Goal: Use online tool/utility: Utilize a website feature to perform a specific function

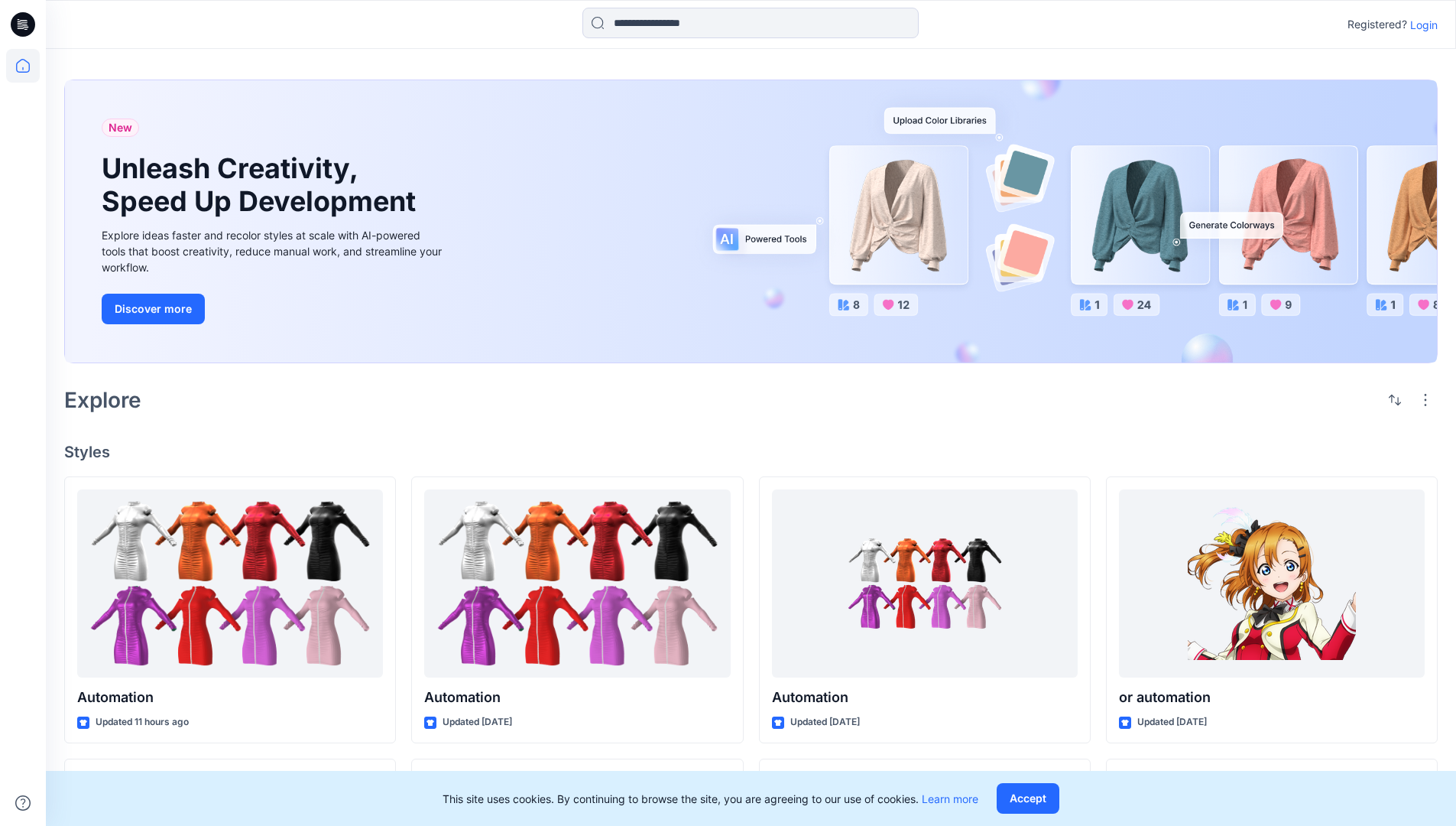
click at [1421, 25] on p "Login" at bounding box center [1424, 25] width 28 height 16
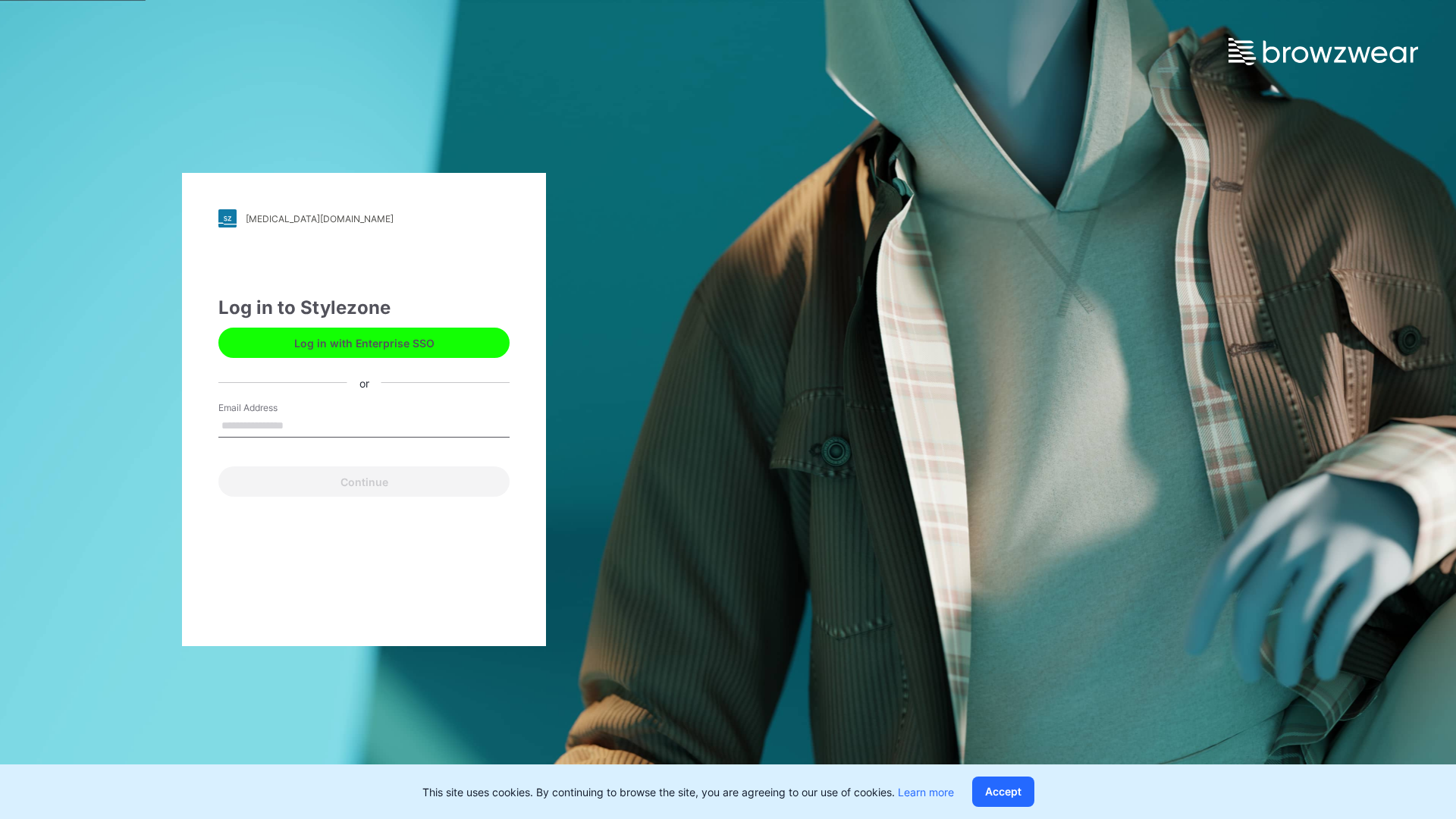
click at [300, 425] on input "Email Address" at bounding box center [364, 426] width 291 height 22
type input "**********"
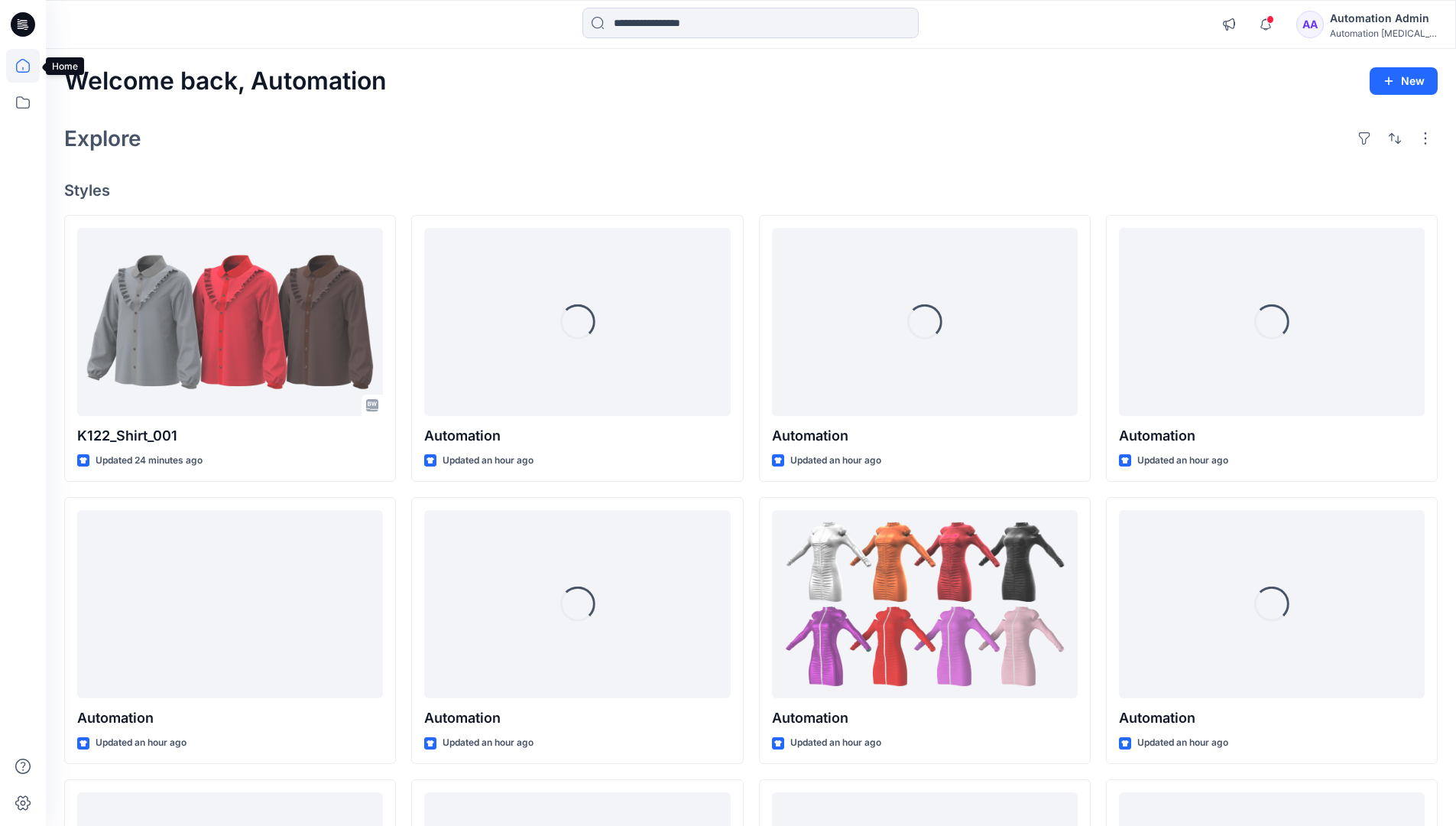
click at [29, 66] on icon at bounding box center [23, 66] width 14 height 14
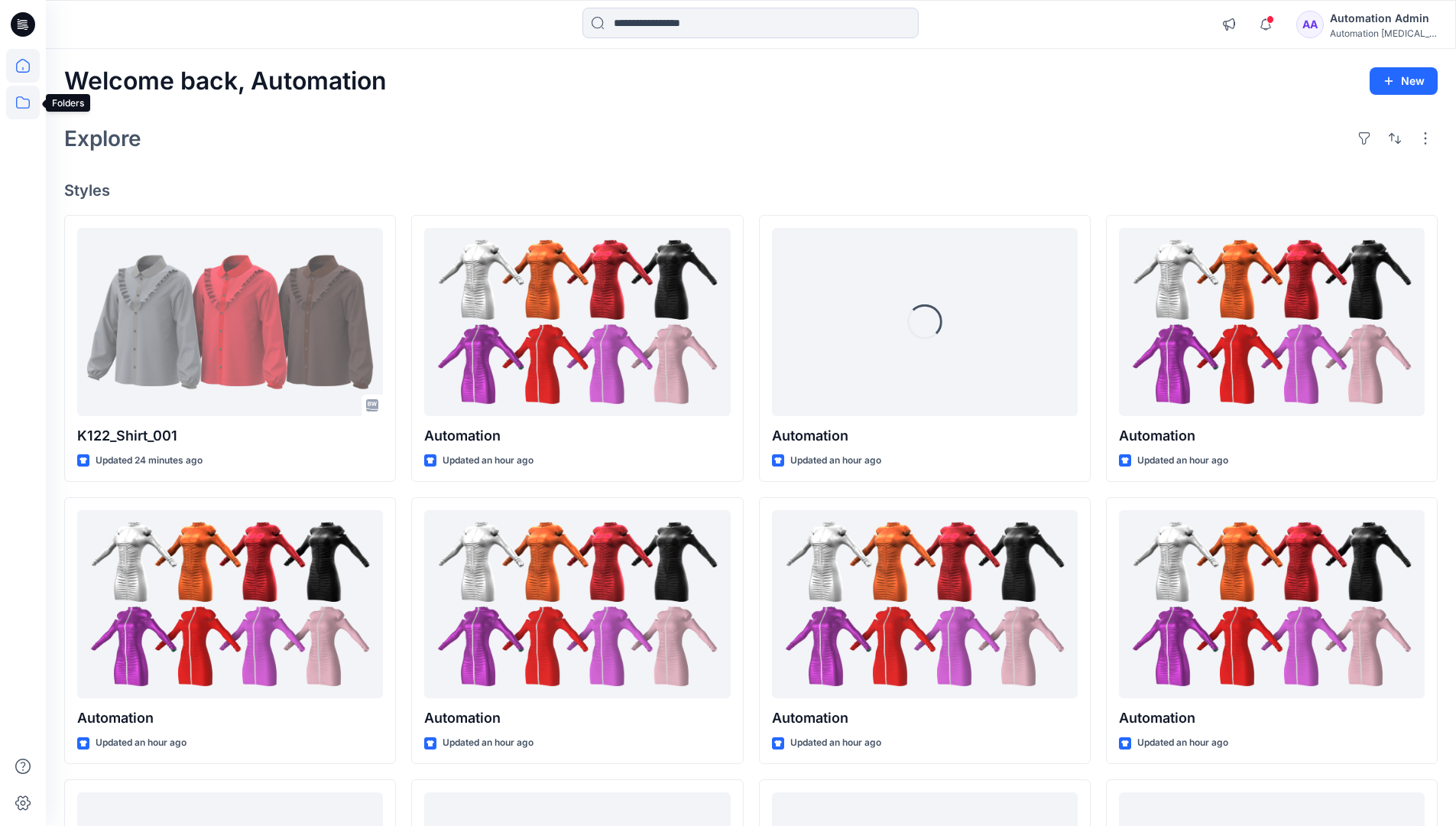
click at [21, 103] on icon at bounding box center [23, 103] width 33 height 34
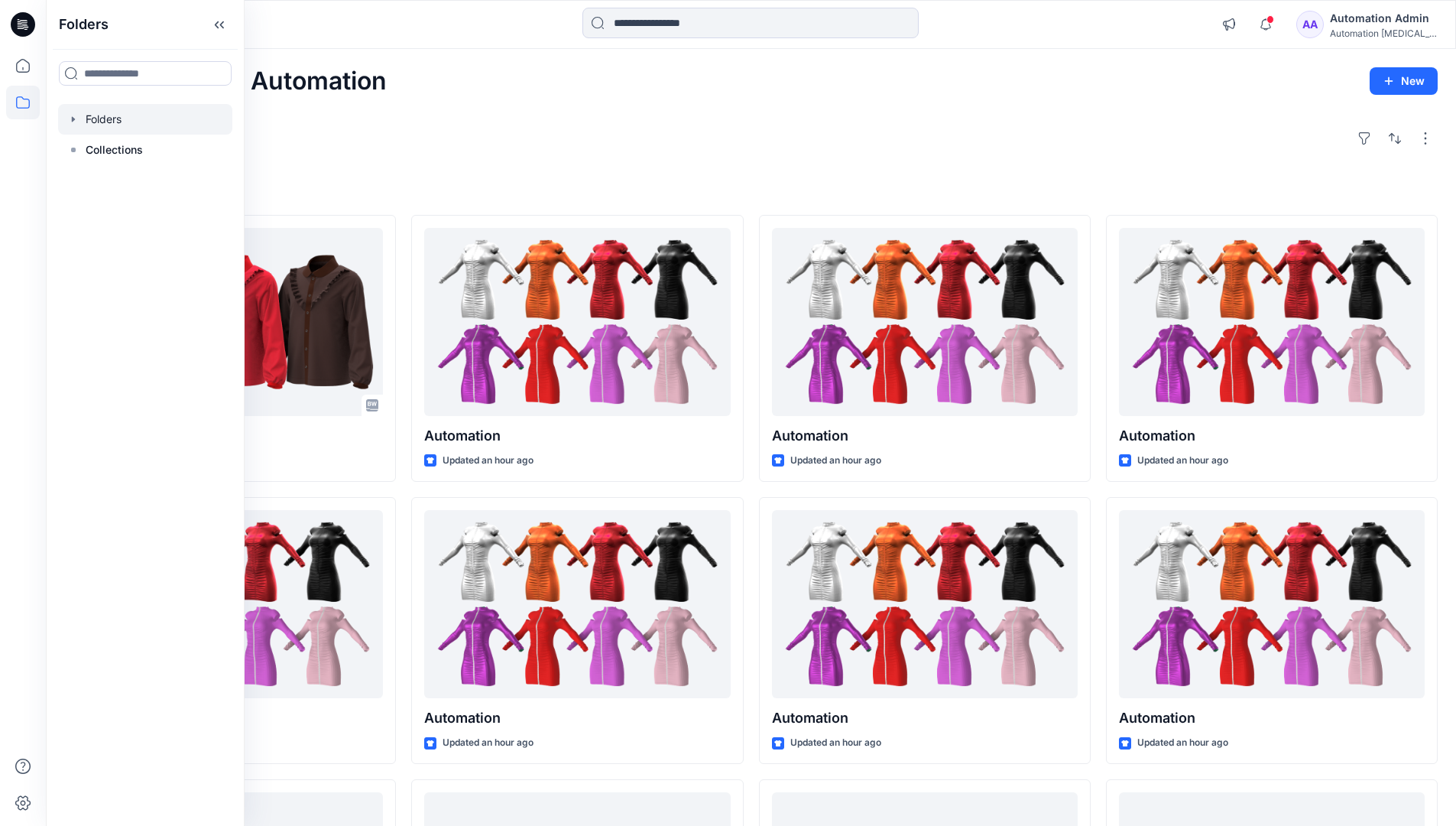
click at [108, 121] on div at bounding box center [145, 119] width 174 height 31
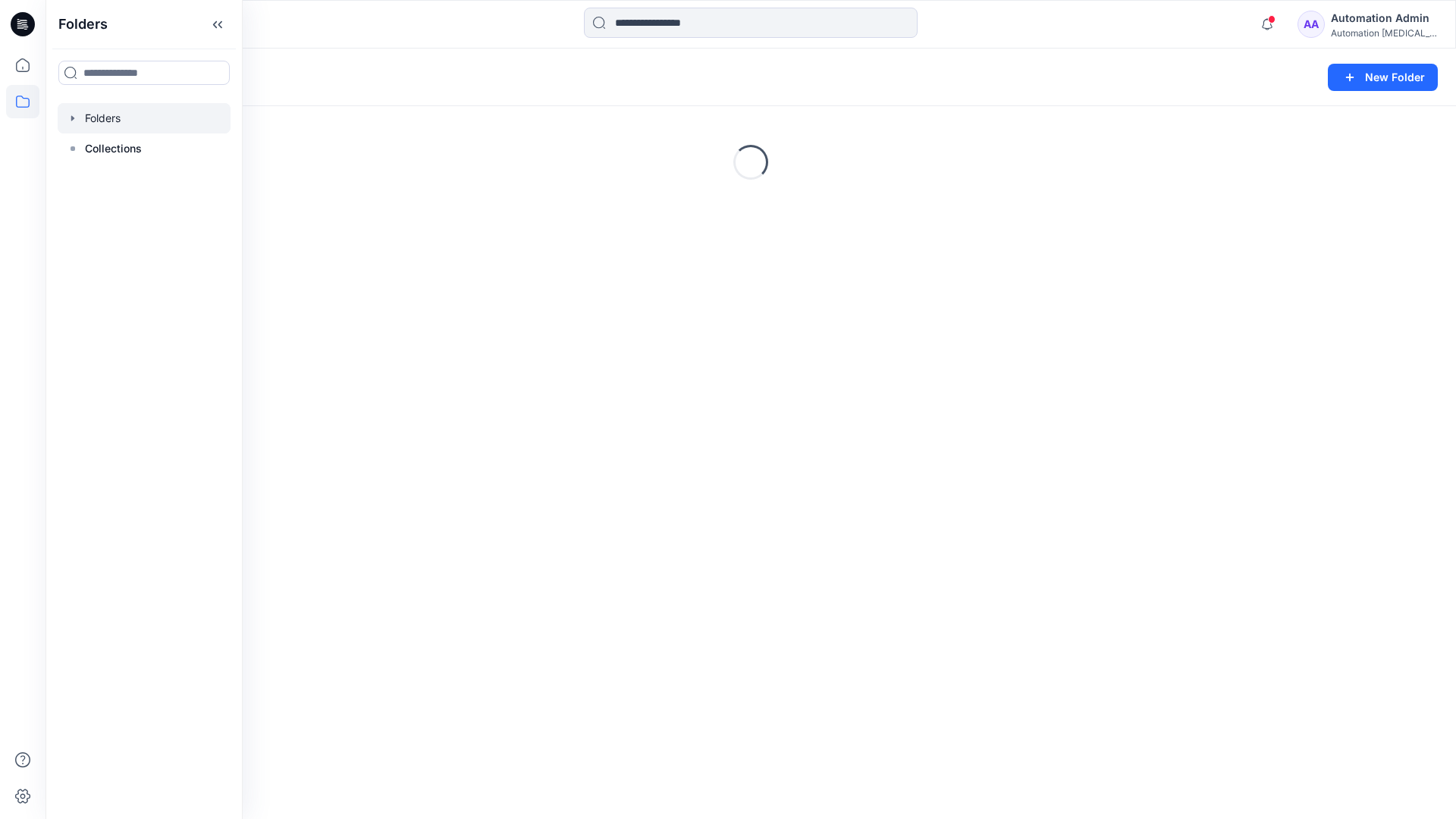
click at [597, 436] on div "Folders New Folder Loading..." at bounding box center [750, 434] width 1410 height 770
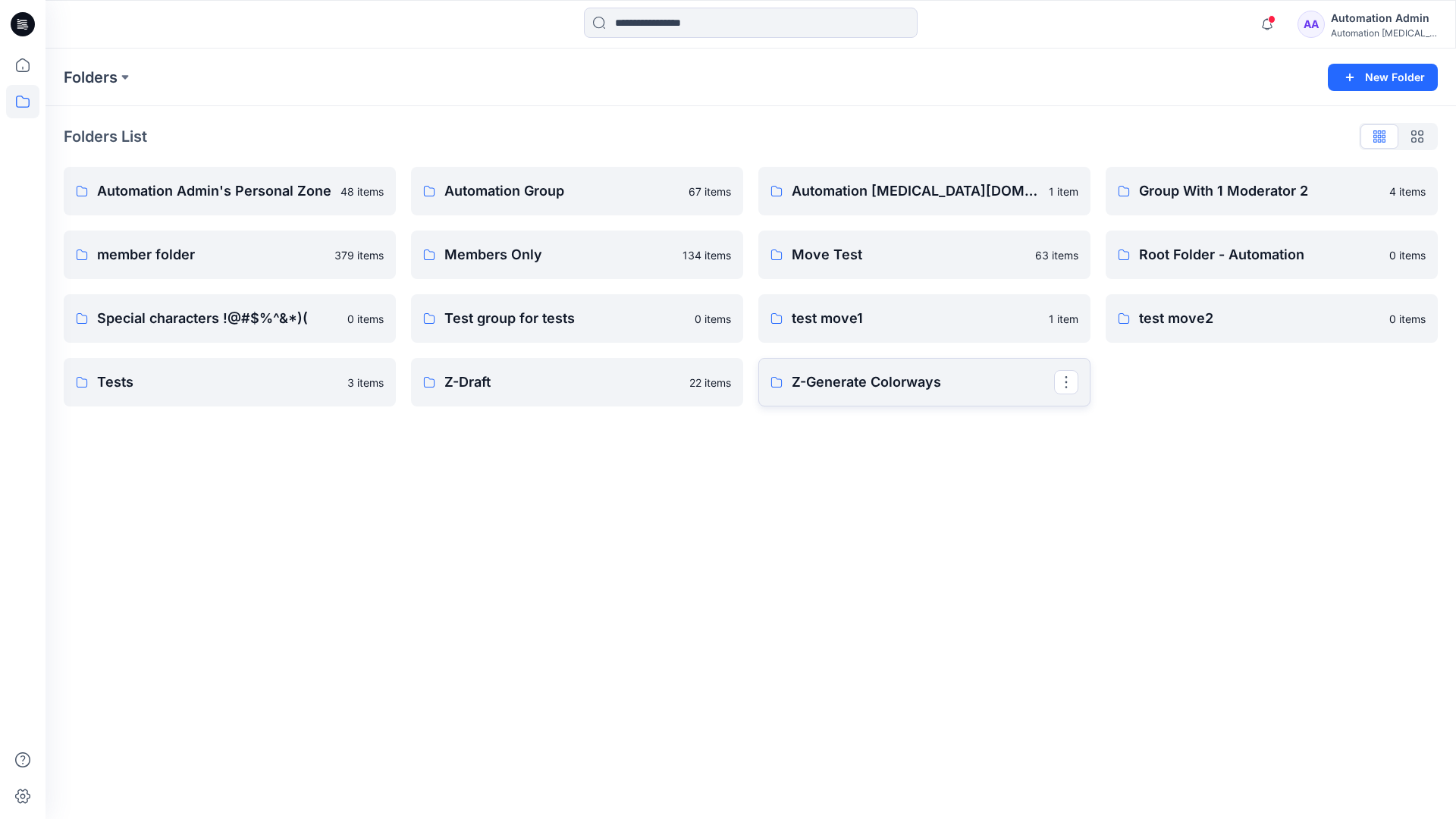
click at [854, 391] on p "Z-Generate Colorways" at bounding box center [922, 382] width 263 height 22
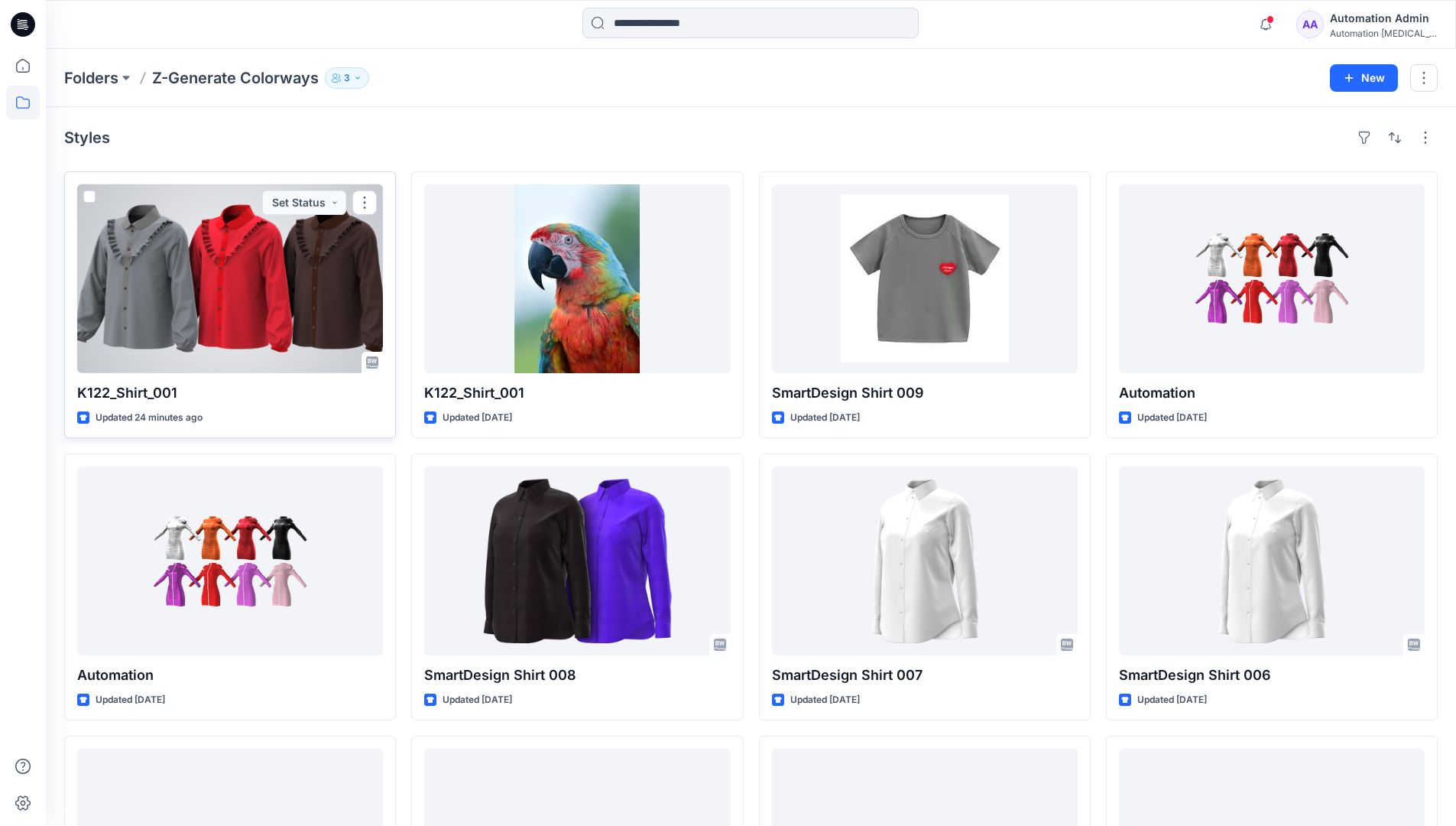
click at [90, 200] on span at bounding box center [90, 196] width 12 height 12
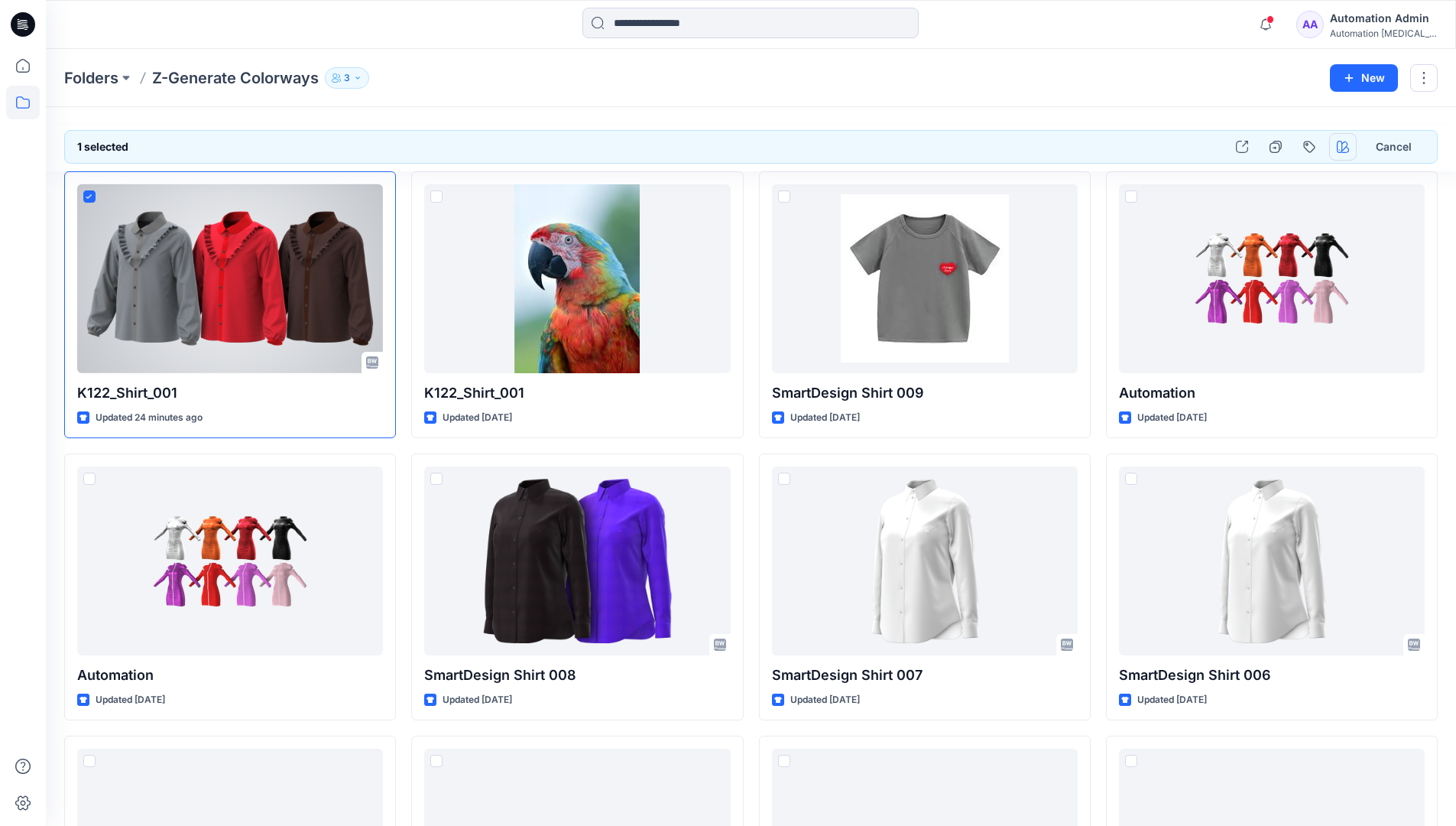
click at [1340, 149] on icon "button" at bounding box center [1343, 147] width 12 height 12
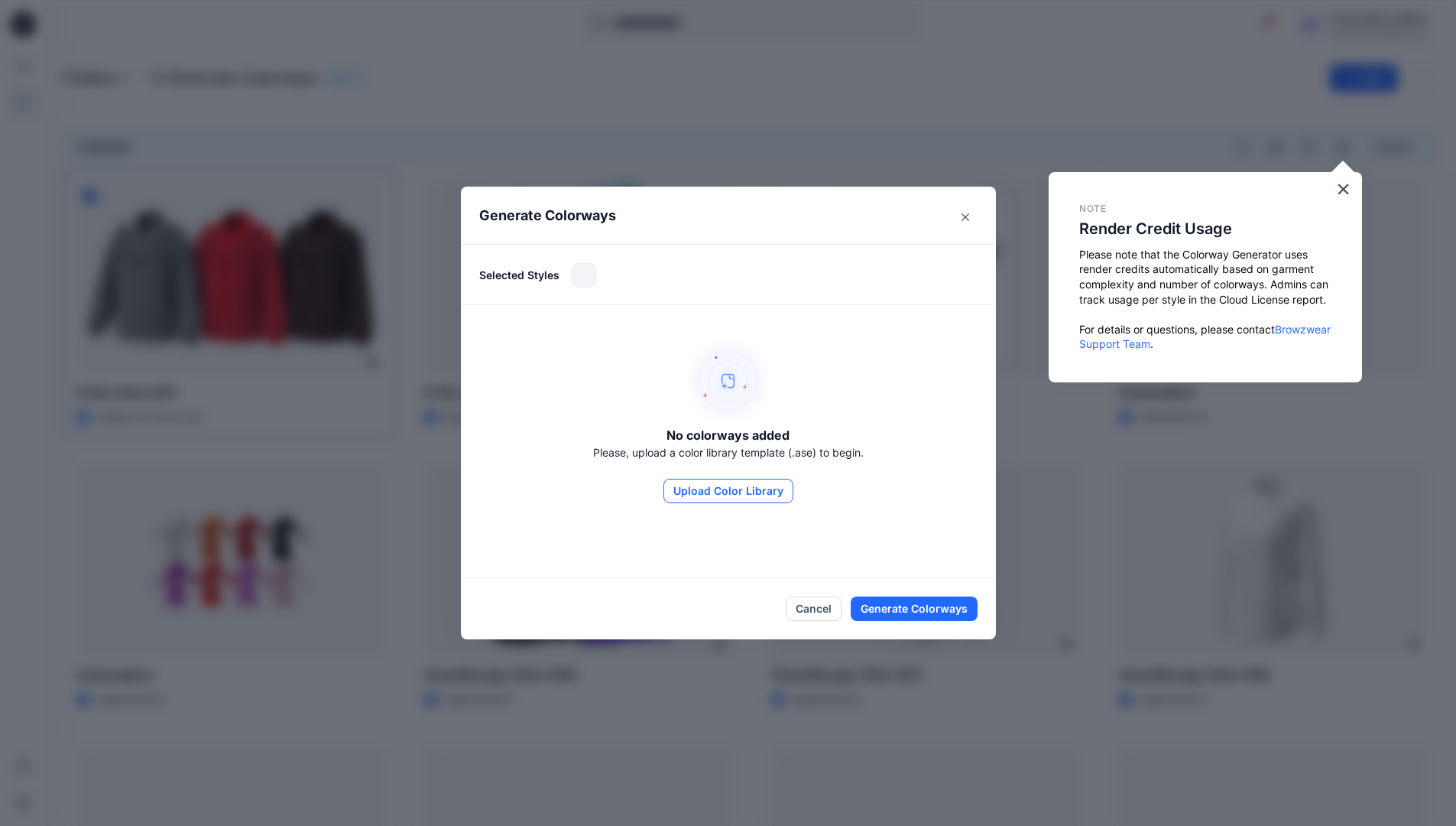
click at [753, 489] on button "Upload Color Library" at bounding box center [729, 491] width 130 height 25
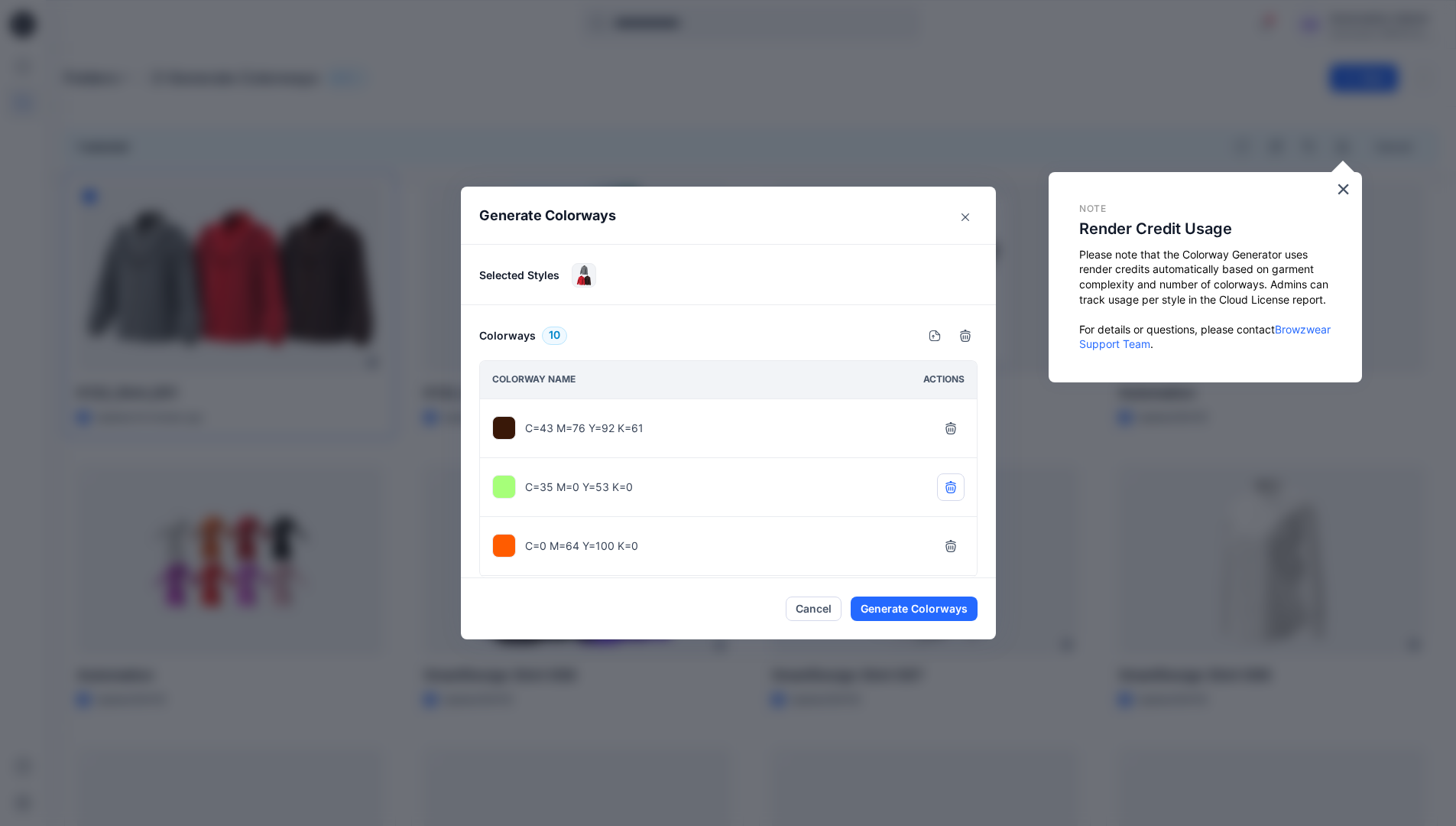
click at [953, 488] on icon "button" at bounding box center [951, 486] width 10 height 10
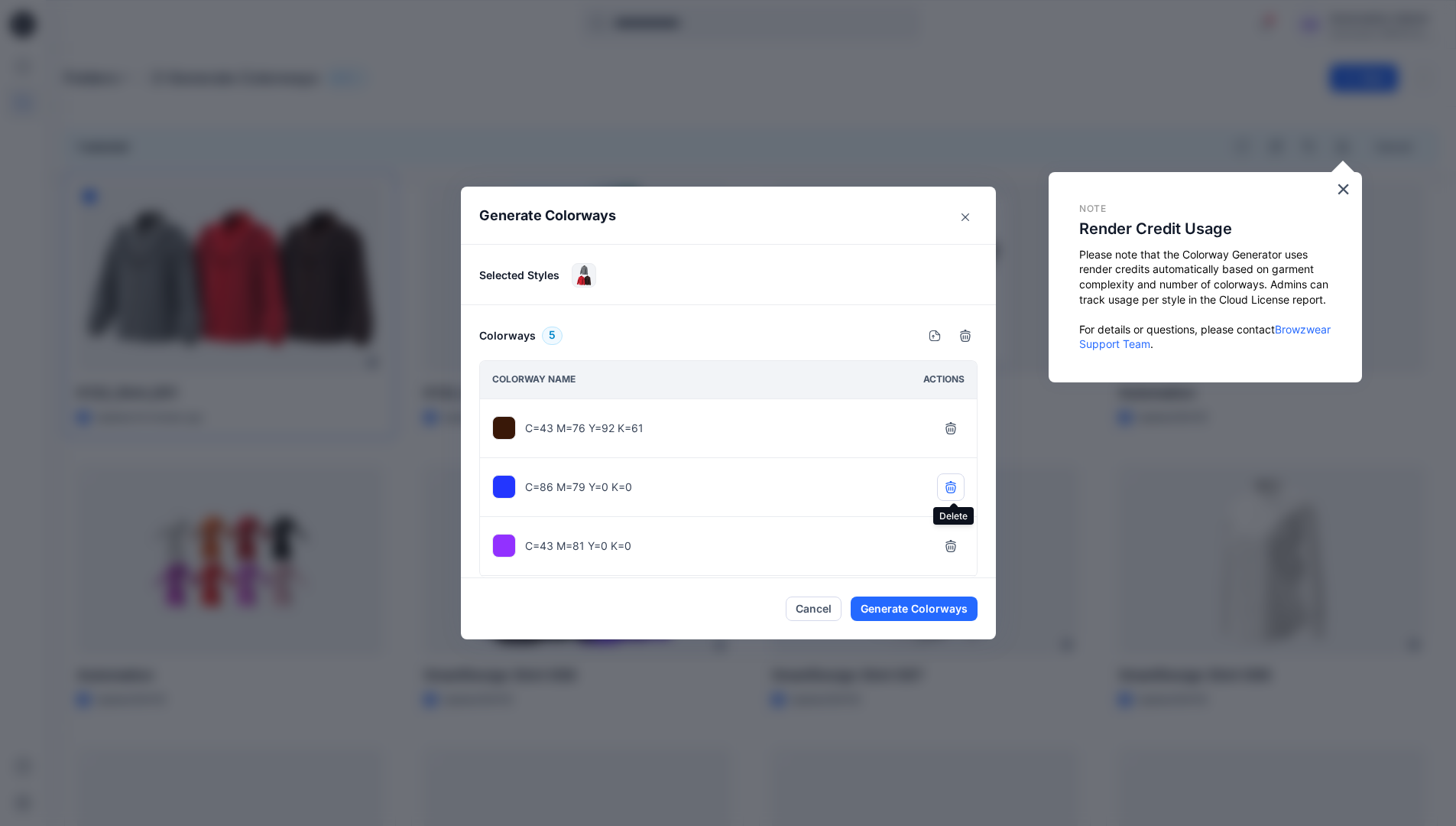
click at [953, 488] on icon "button" at bounding box center [951, 486] width 10 height 10
click at [953, 488] on icon "button" at bounding box center [951, 487] width 12 height 12
click at [914, 608] on button "Generate Colorways" at bounding box center [914, 608] width 127 height 25
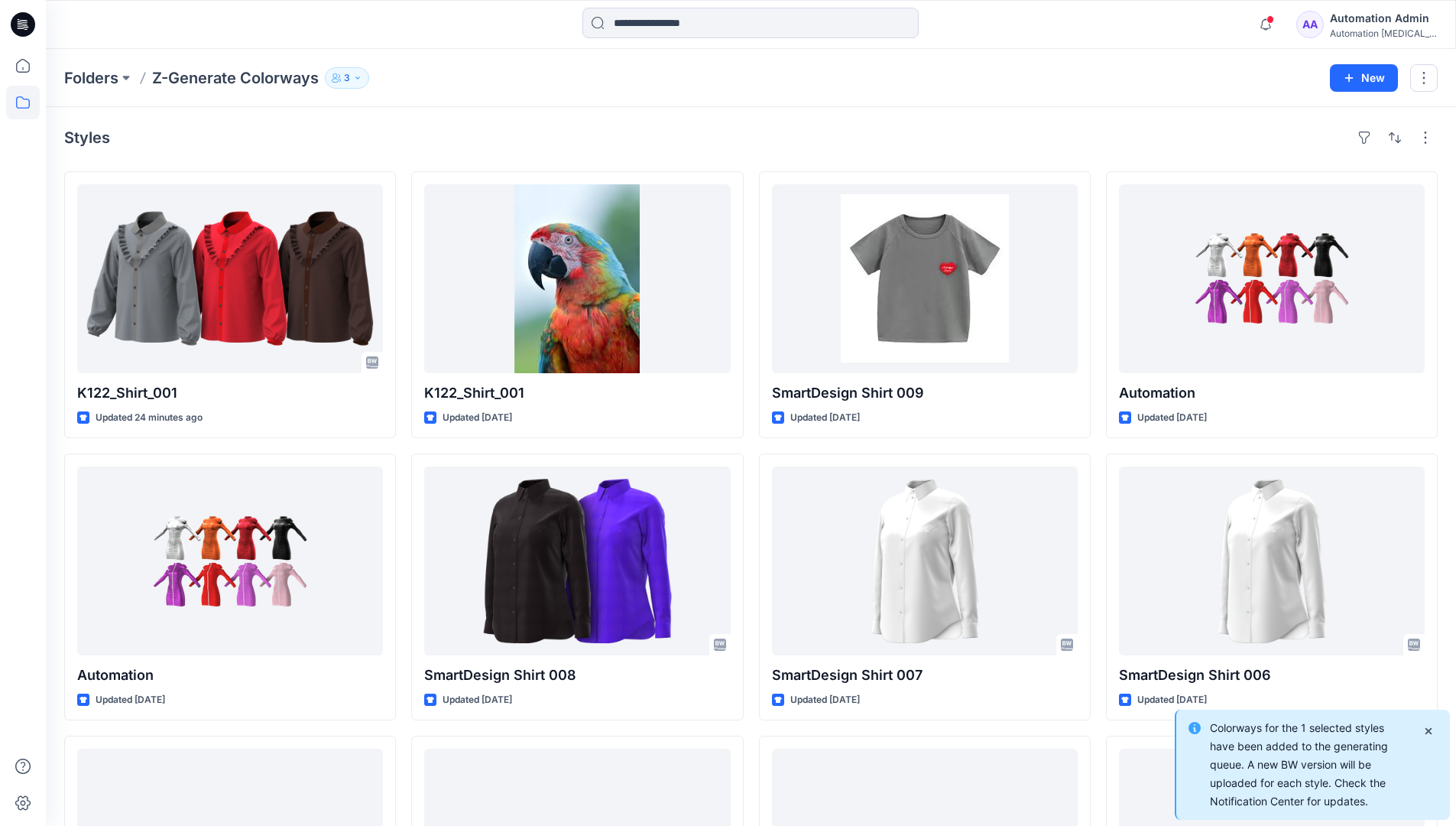
drag, startPoint x: 914, startPoint y: 608, endPoint x: 1486, endPoint y: 799, distance: 603.0
click at [1456, 799] on html "Notifications Colorways for the 1 selected style cannot be generated. Please ch…" at bounding box center [728, 538] width 1456 height 1077
click at [1429, 733] on icon "Notifications-bottom-right" at bounding box center [1428, 731] width 12 height 12
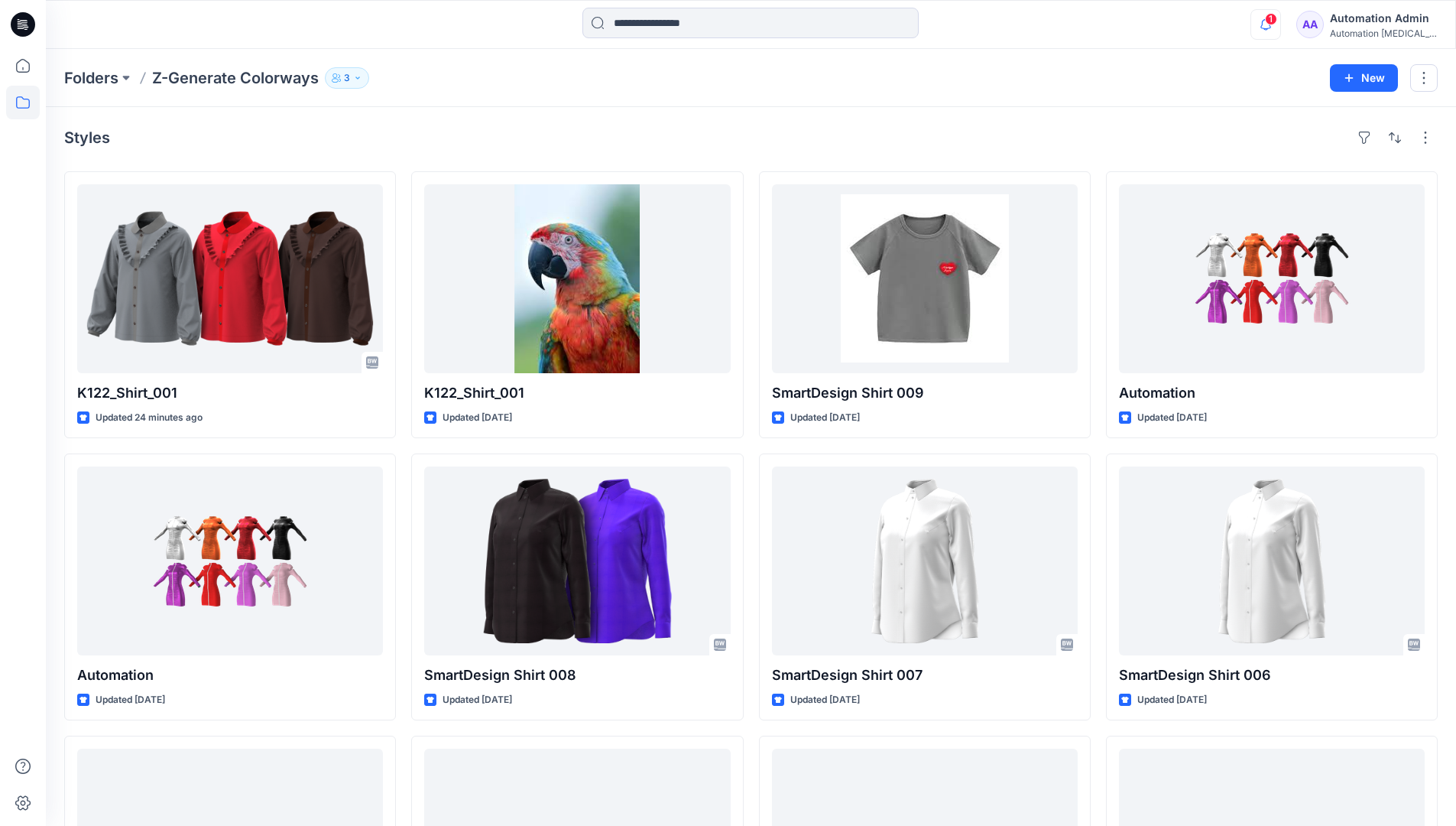
click at [1272, 26] on icon "button" at bounding box center [1266, 24] width 11 height 10
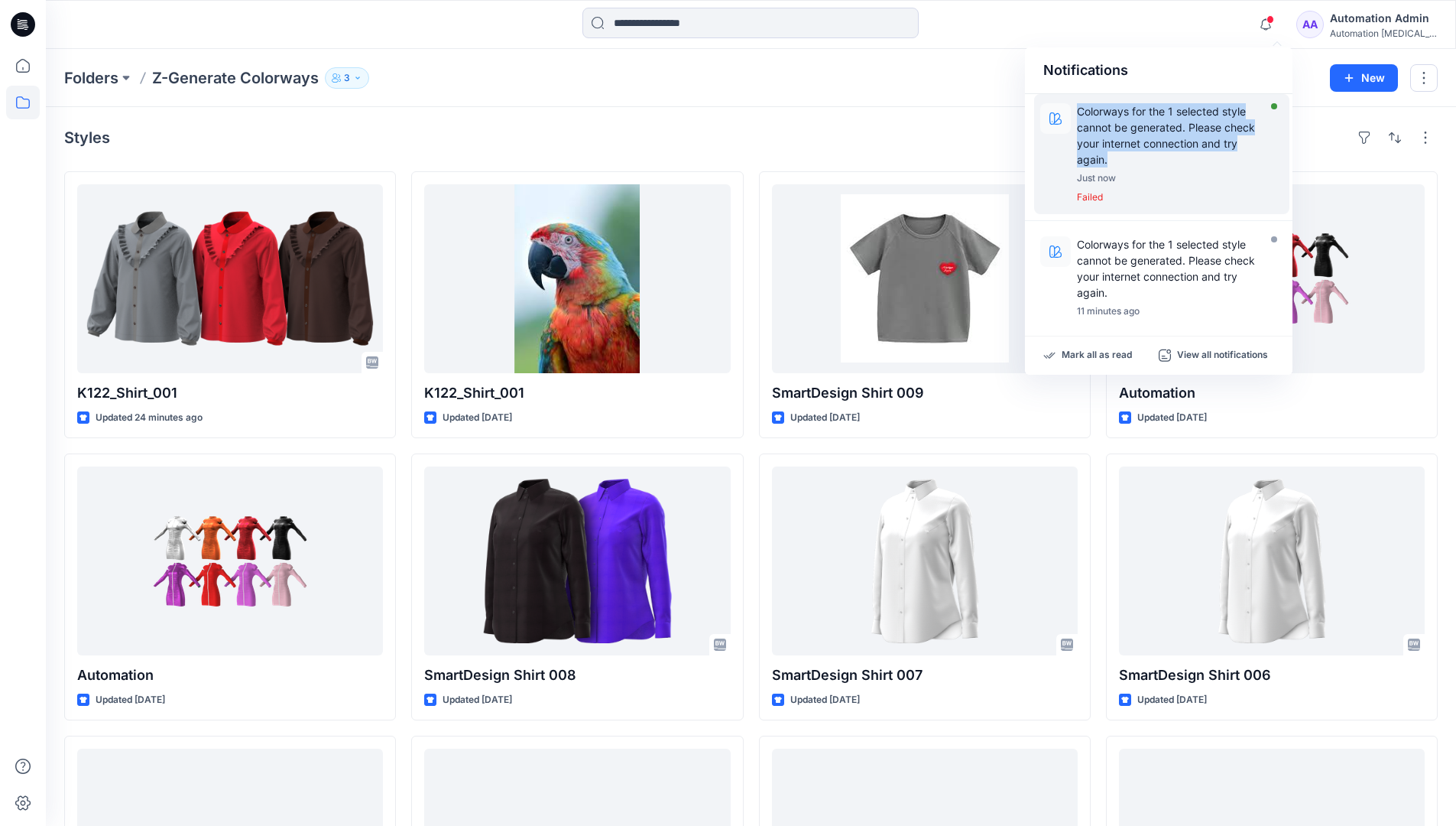
drag, startPoint x: 1282, startPoint y: 26, endPoint x: 1202, endPoint y: 156, distance: 152.6
click at [1202, 156] on p "Colorways for the 1 selected style cannot be generated. Please check your inter…" at bounding box center [1171, 135] width 189 height 64
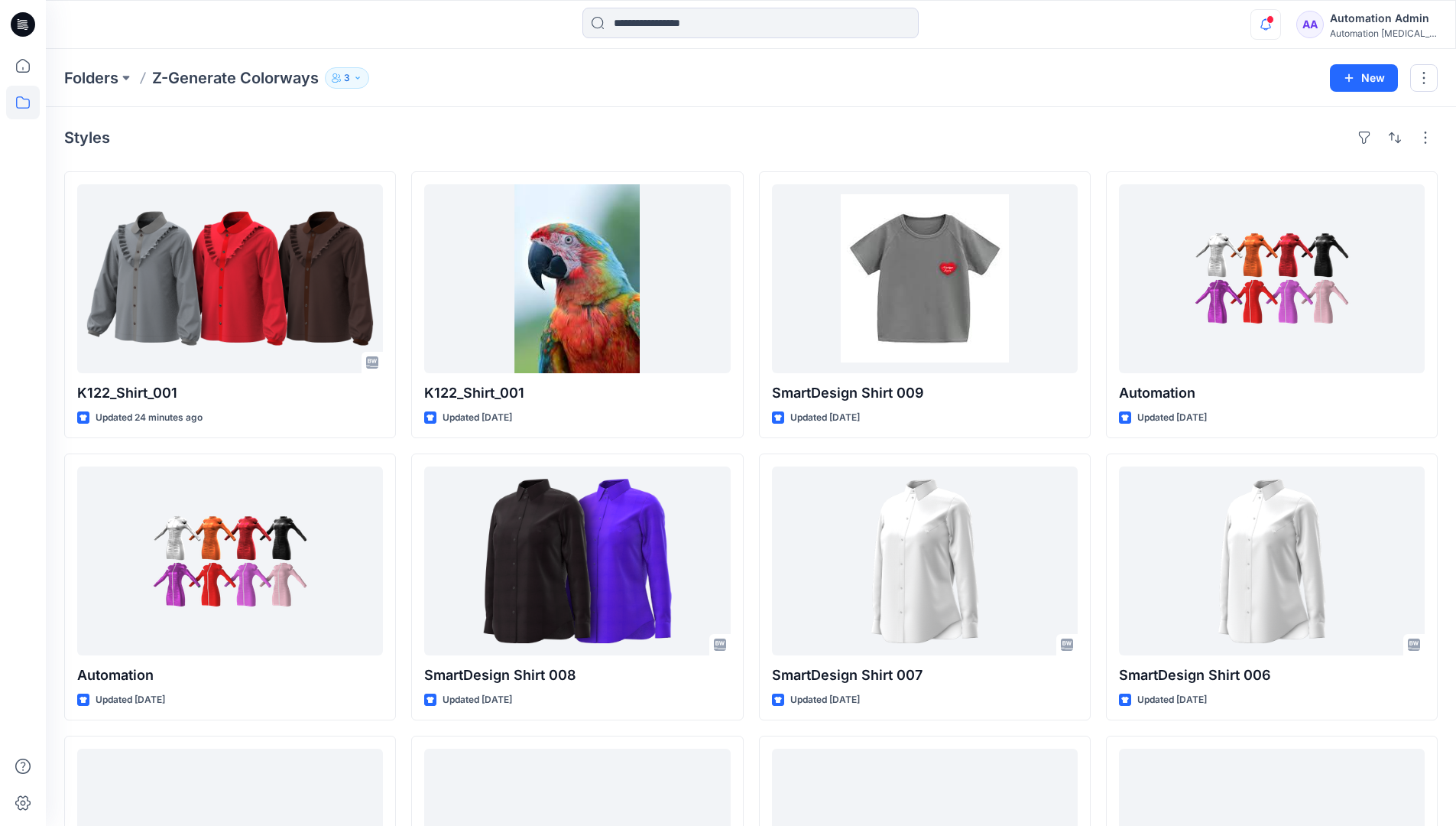
click at [1277, 27] on icon "button" at bounding box center [1265, 24] width 29 height 31
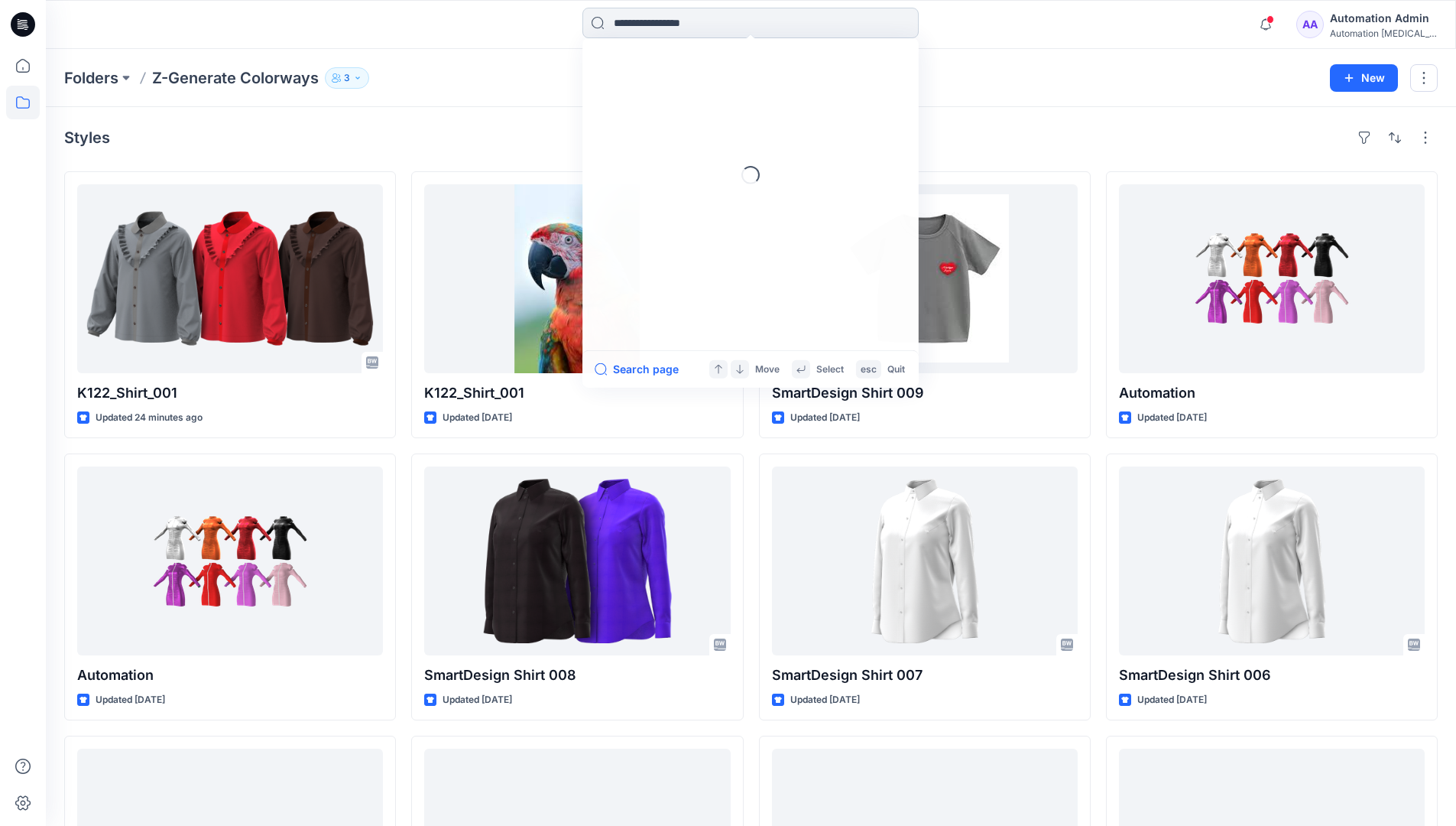
click at [906, 24] on input at bounding box center [750, 23] width 336 height 31
click at [101, 74] on p "Folders" at bounding box center [91, 78] width 54 height 22
